Goal: Navigation & Orientation: Find specific page/section

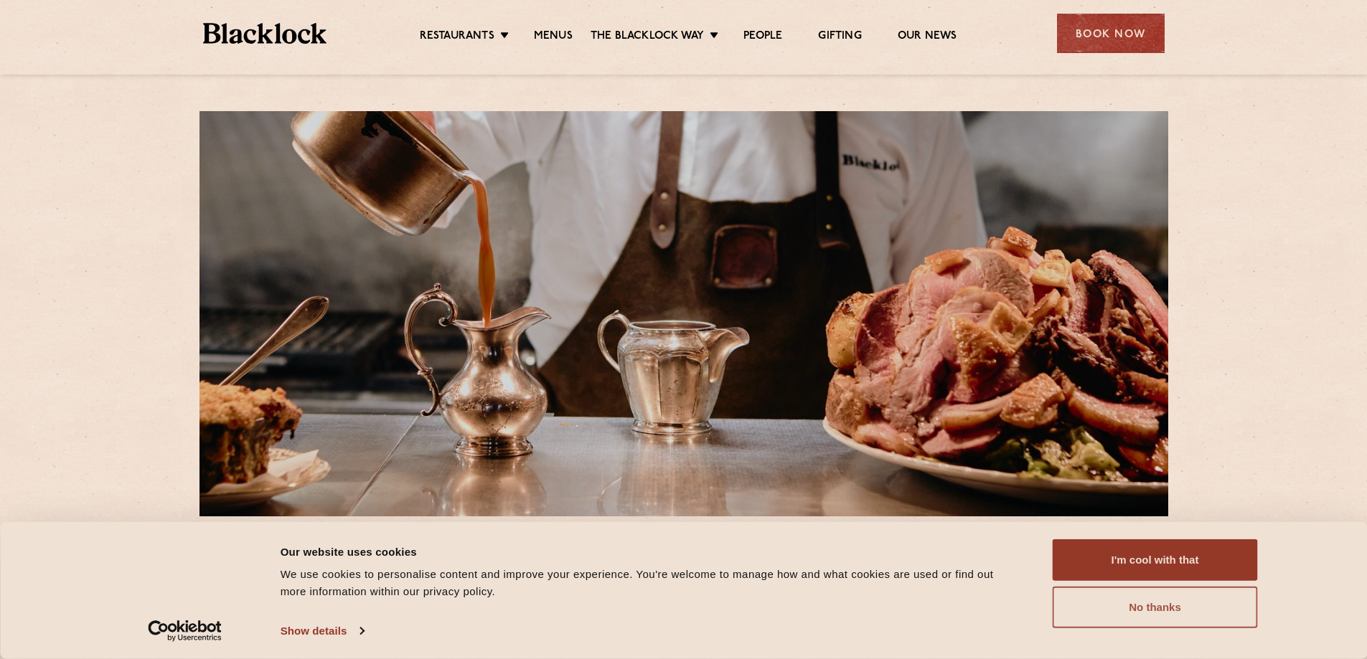
click at [1184, 613] on button "No thanks" at bounding box center [1155, 608] width 205 height 42
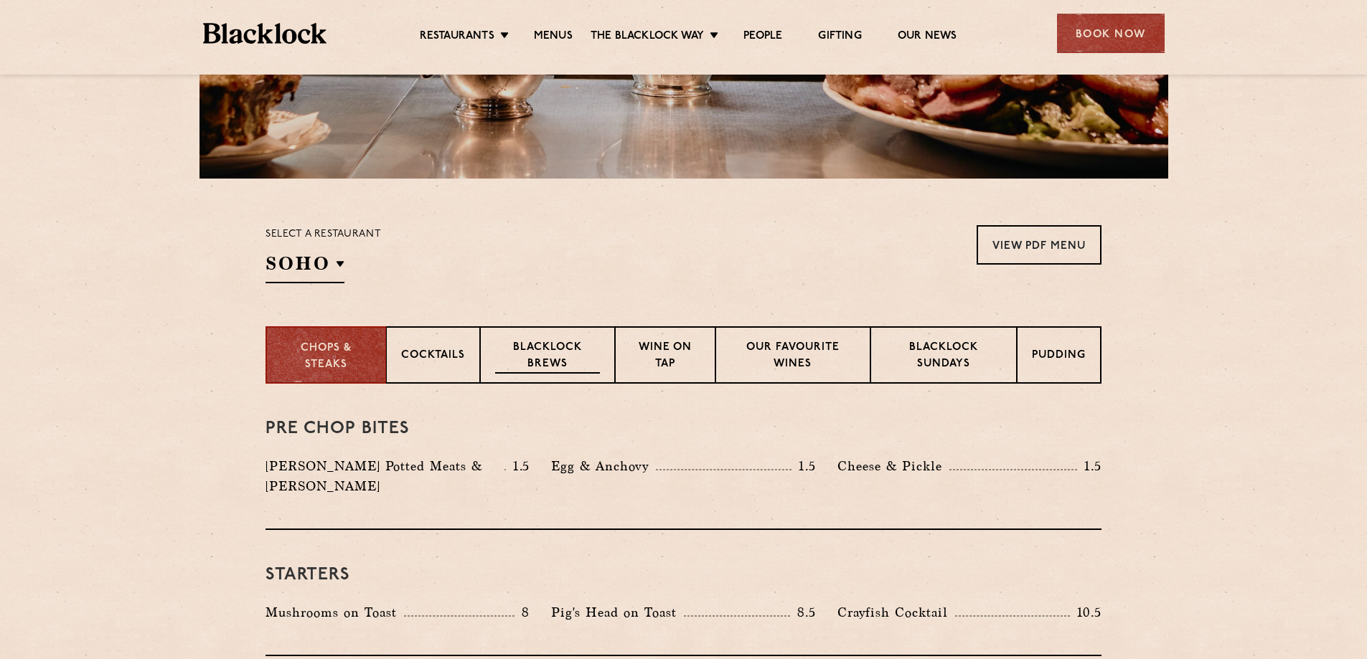
scroll to position [359, 0]
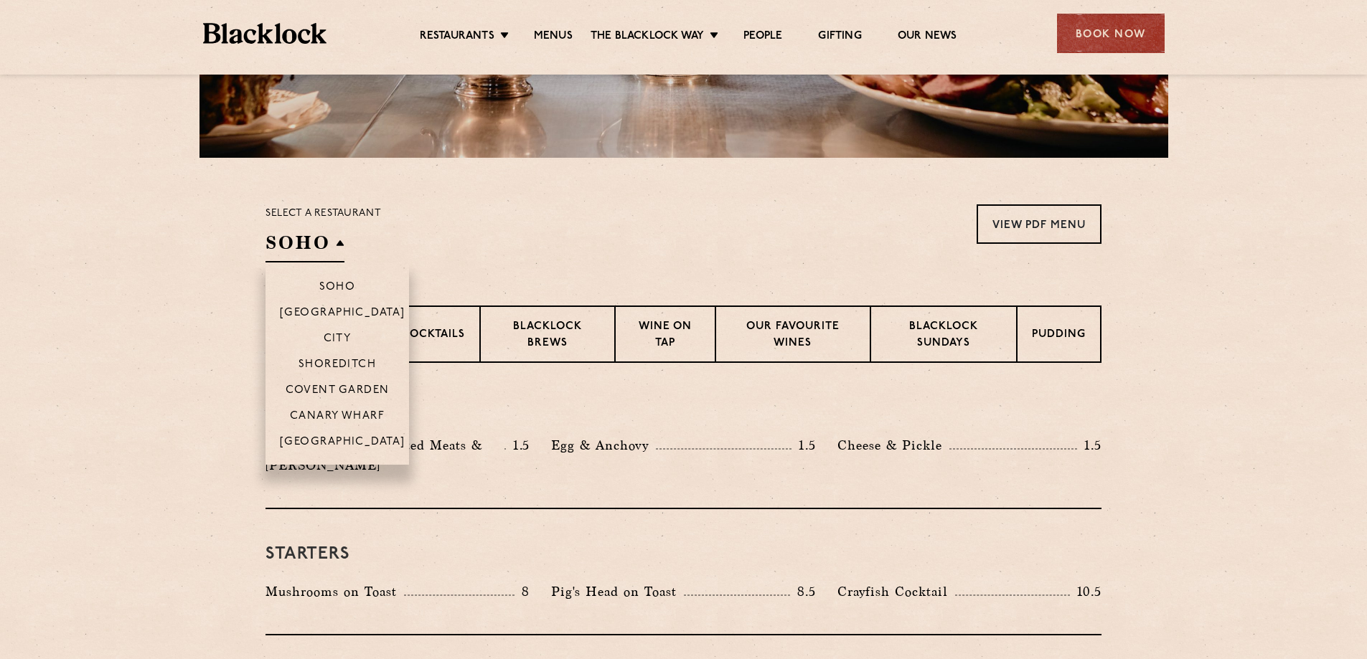
click at [333, 435] on li "[GEOGRAPHIC_DATA]" at bounding box center [338, 446] width 144 height 37
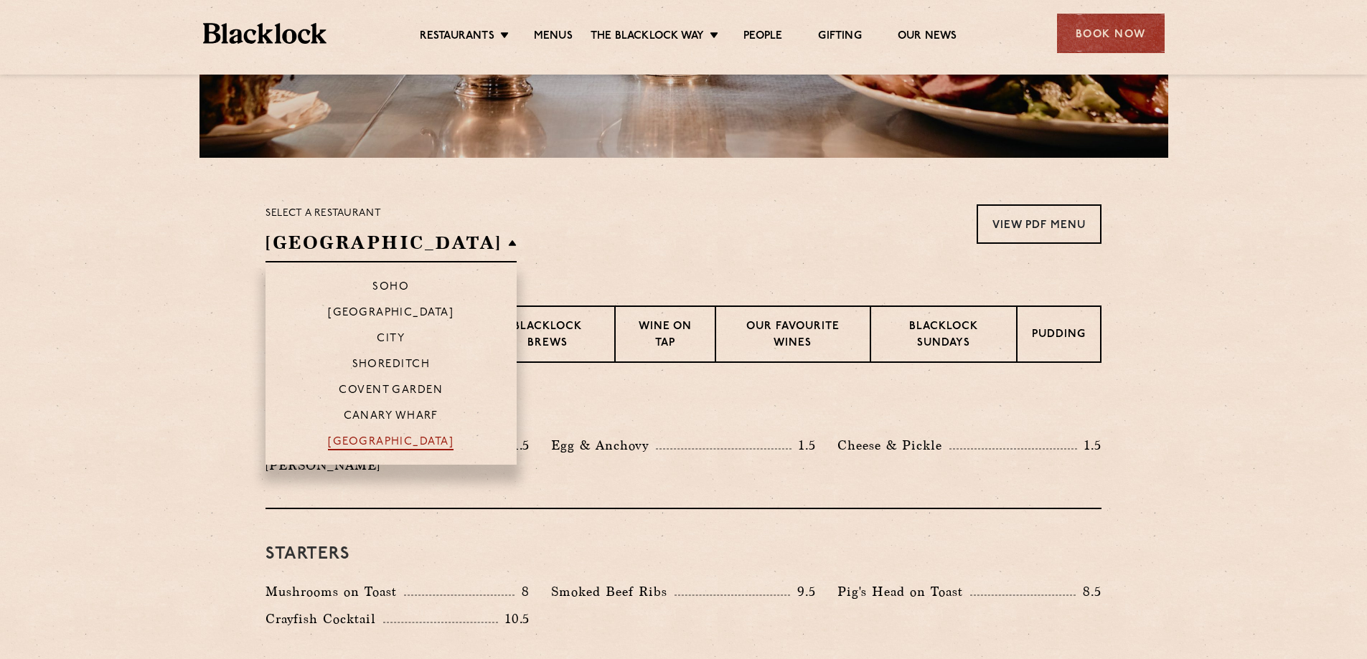
click at [349, 439] on p "[GEOGRAPHIC_DATA]" at bounding box center [391, 443] width 126 height 14
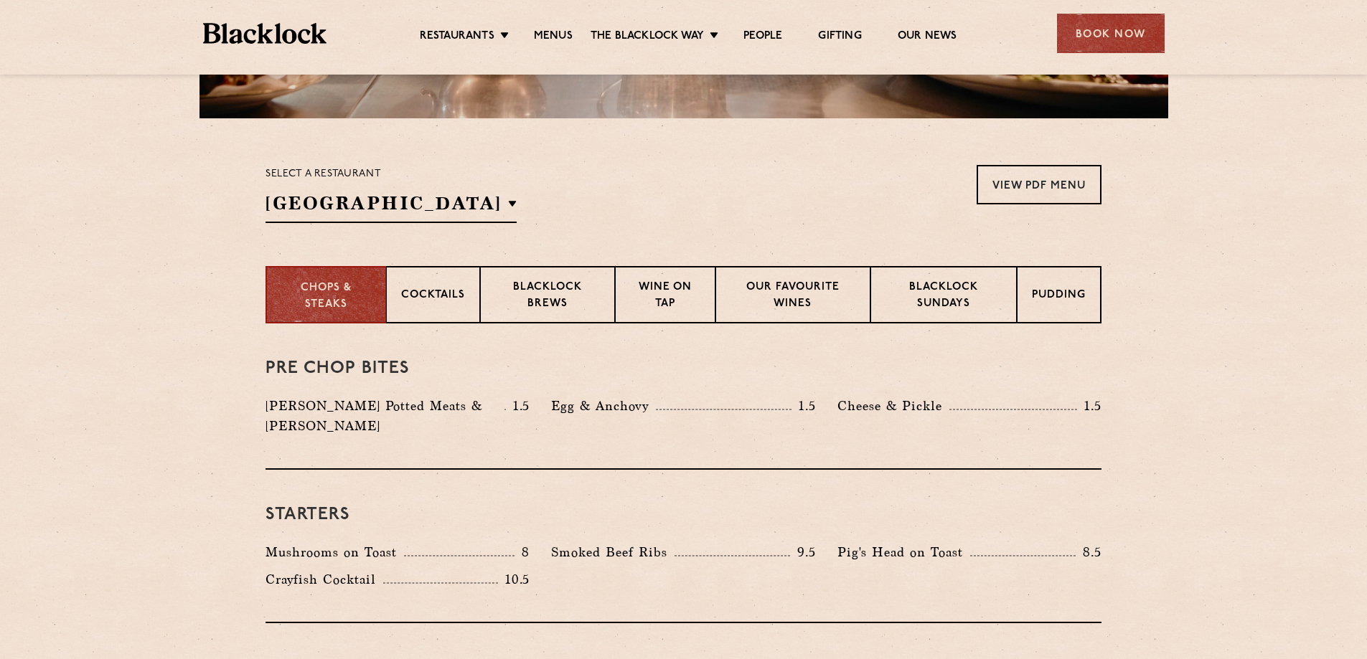
scroll to position [431, 0]
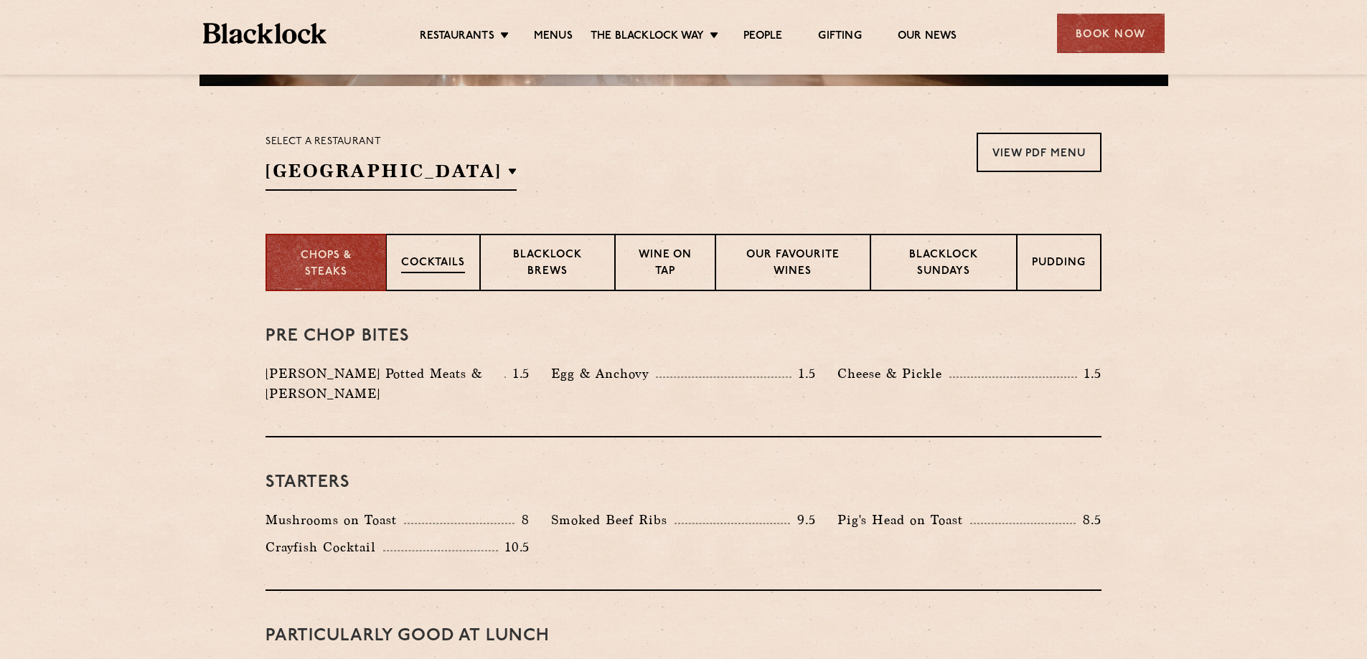
click at [452, 262] on p "Cocktails" at bounding box center [433, 264] width 64 height 18
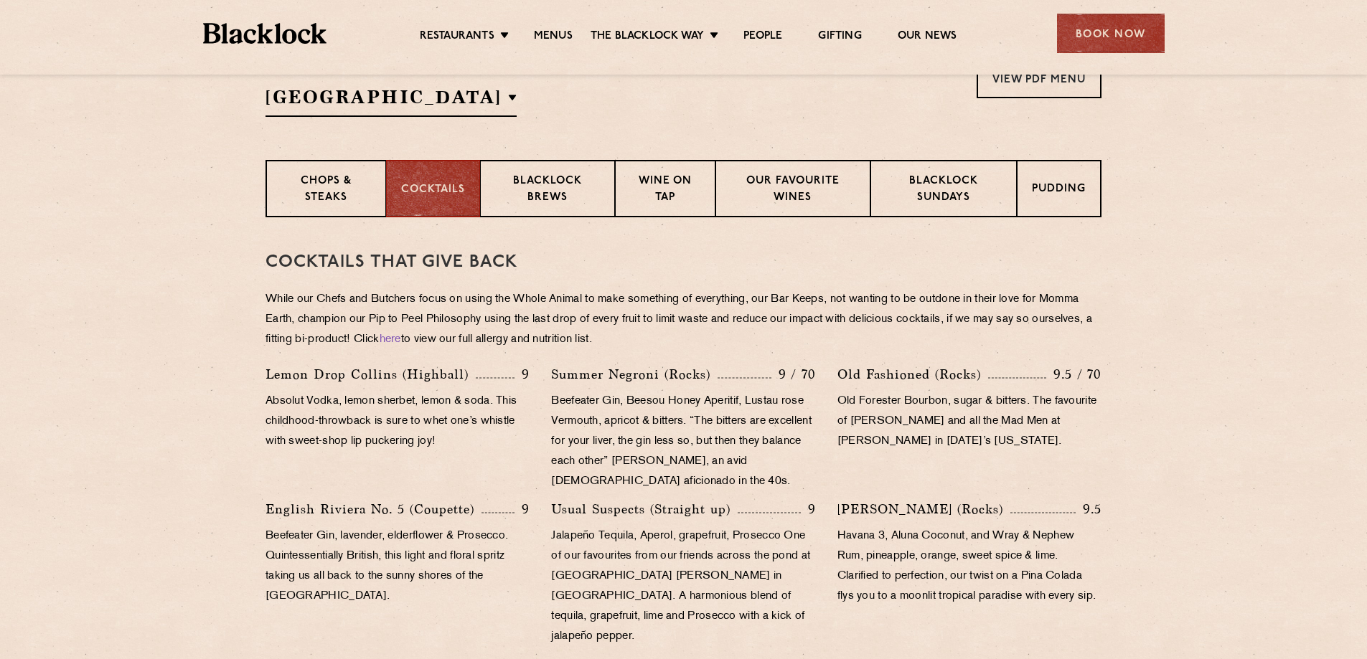
scroll to position [502, 0]
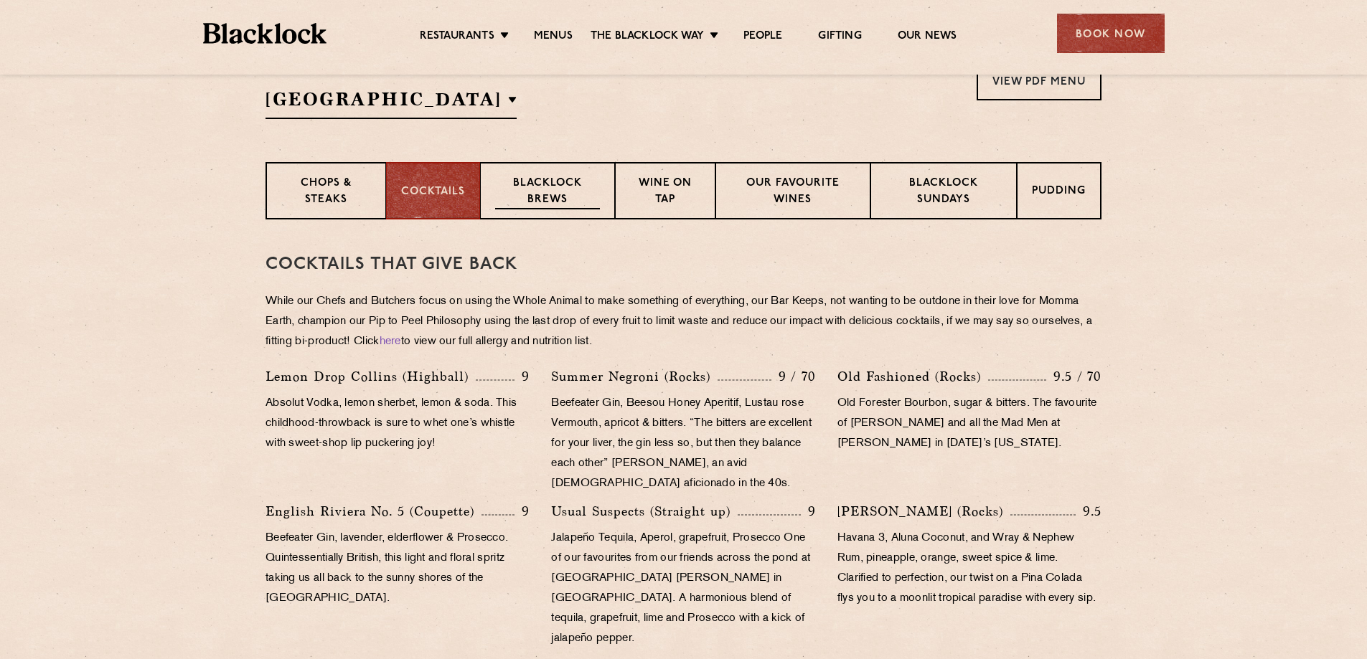
click at [513, 192] on p "Blacklock Brews" at bounding box center [547, 193] width 105 height 34
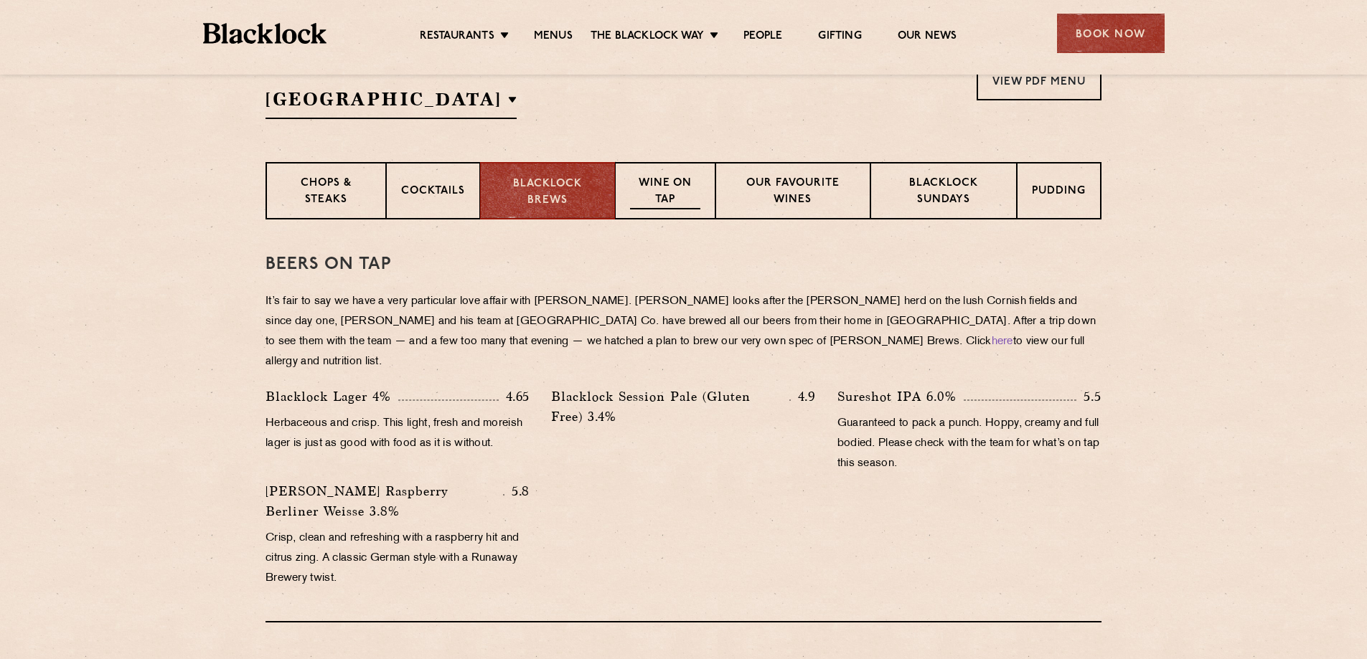
click at [653, 182] on p "Wine on Tap" at bounding box center [665, 193] width 70 height 34
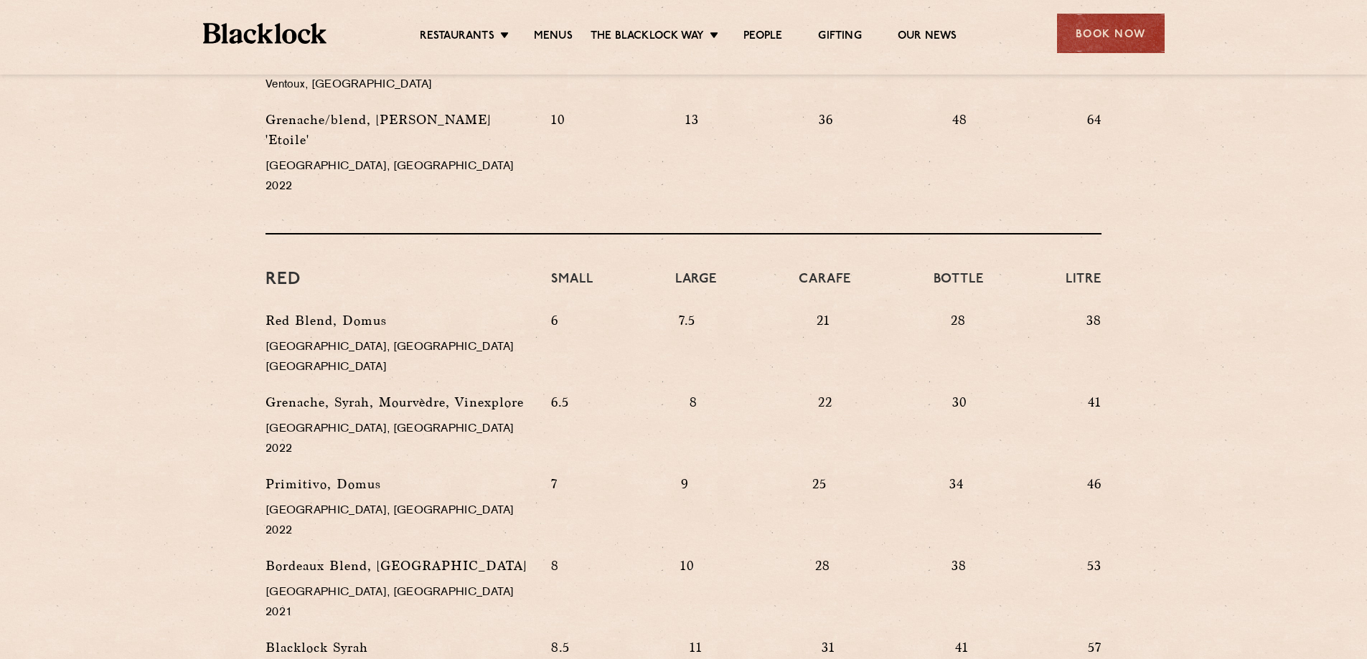
scroll to position [1220, 0]
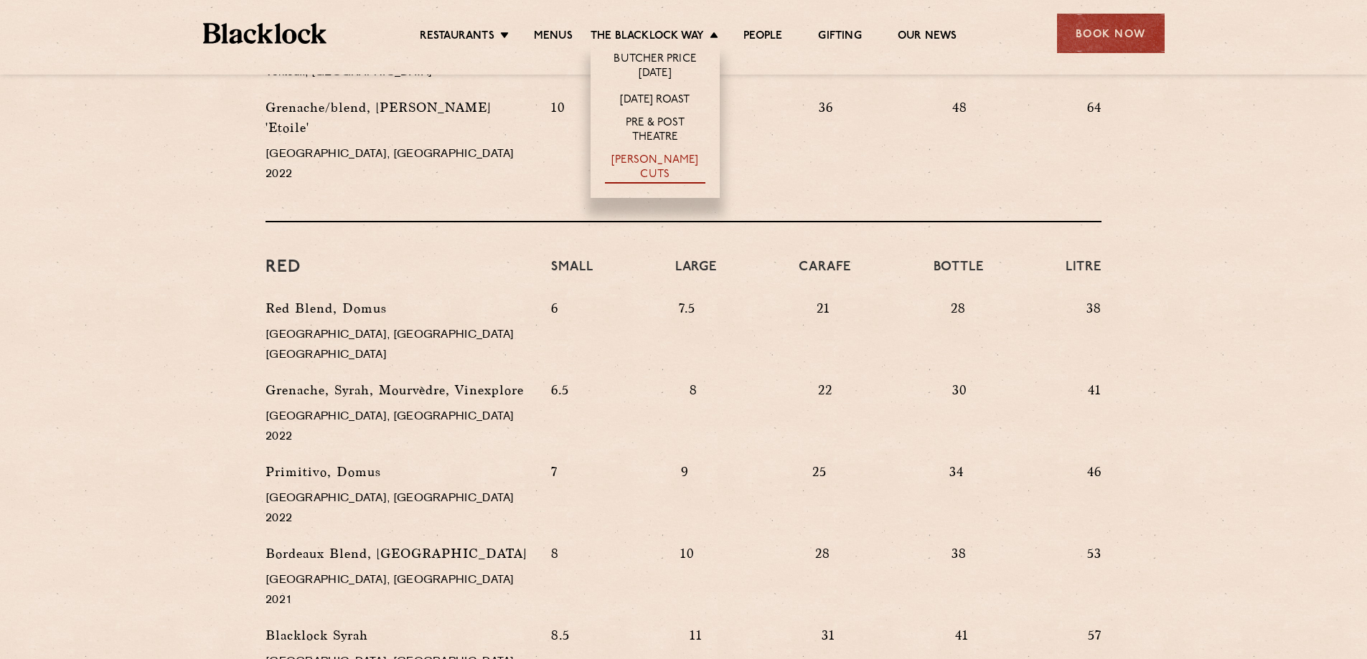
click at [650, 164] on link "[PERSON_NAME] Cuts" at bounding box center [655, 169] width 100 height 30
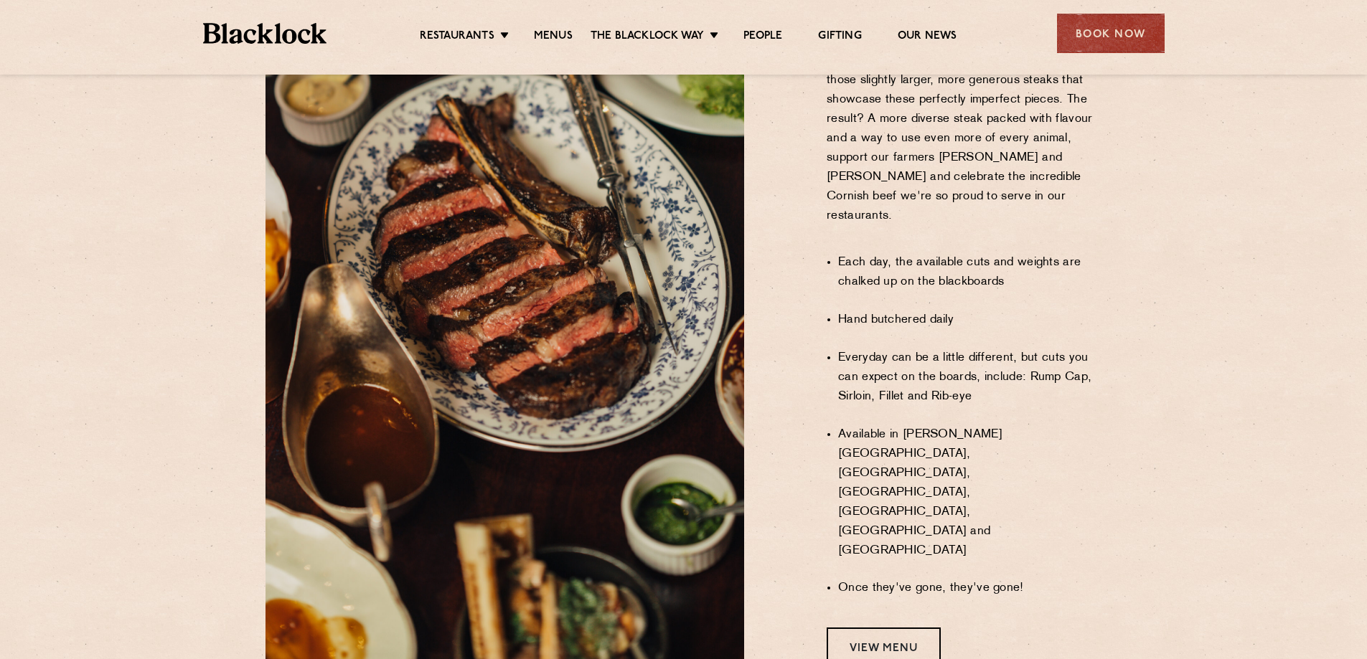
scroll to position [933, 0]
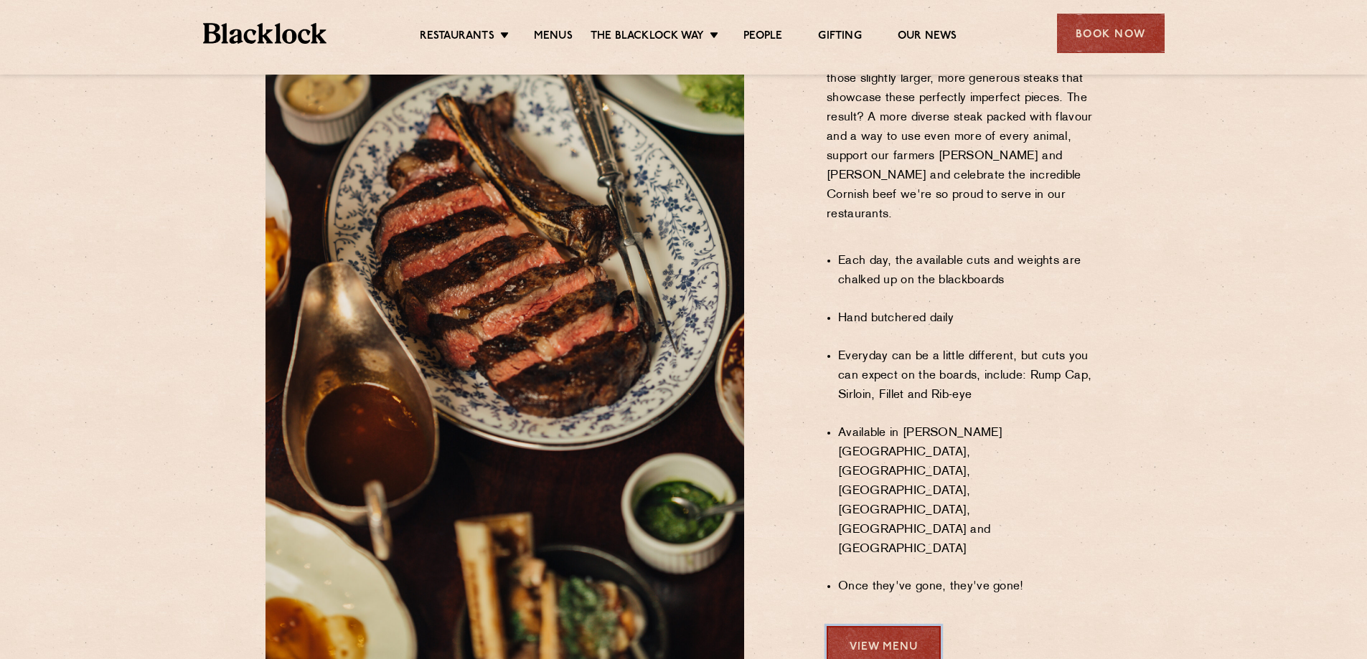
click at [887, 626] on link "View Menu" at bounding box center [884, 645] width 114 height 39
